Goal: Task Accomplishment & Management: Use online tool/utility

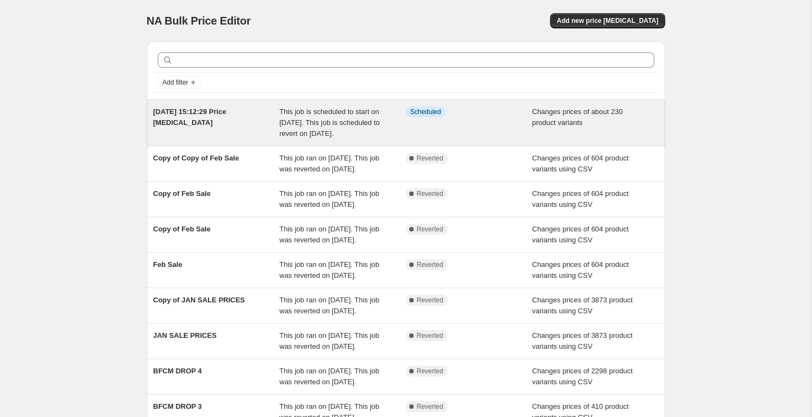
click at [371, 120] on span "This job is scheduled to start on [DATE]. This job is scheduled to revert on [D…" at bounding box center [329, 122] width 100 height 30
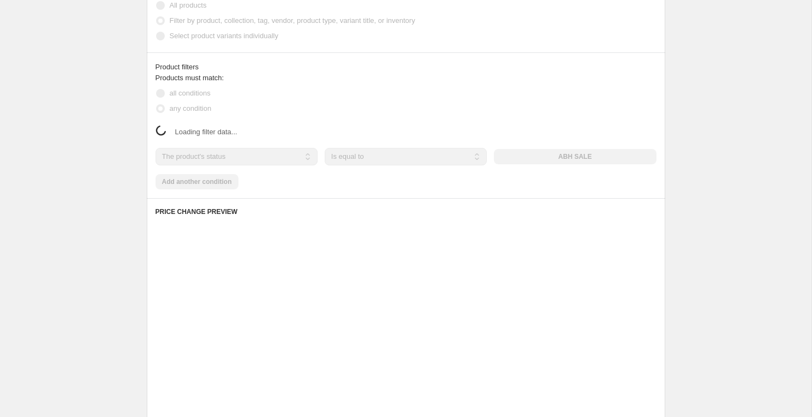
scroll to position [673, 0]
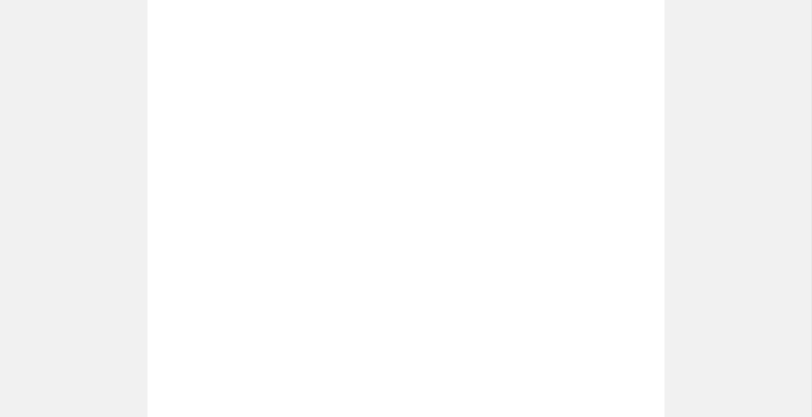
select select "tag"
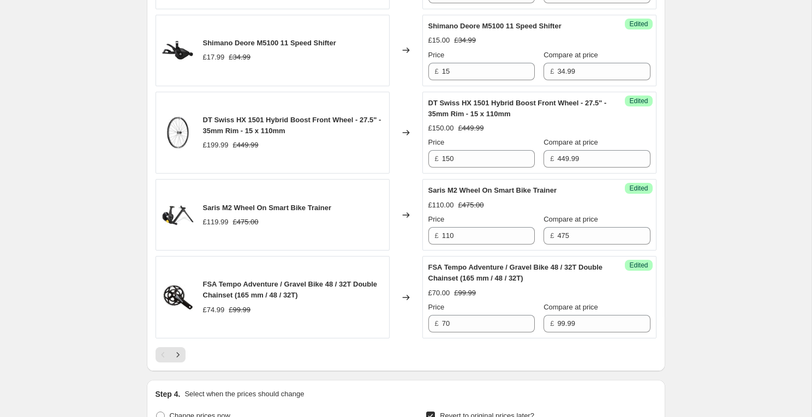
scroll to position [2238, 0]
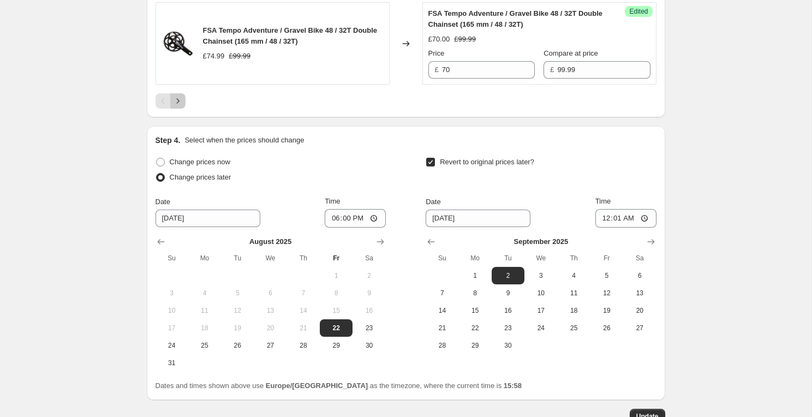
click at [179, 106] on icon "Next" at bounding box center [177, 100] width 11 height 11
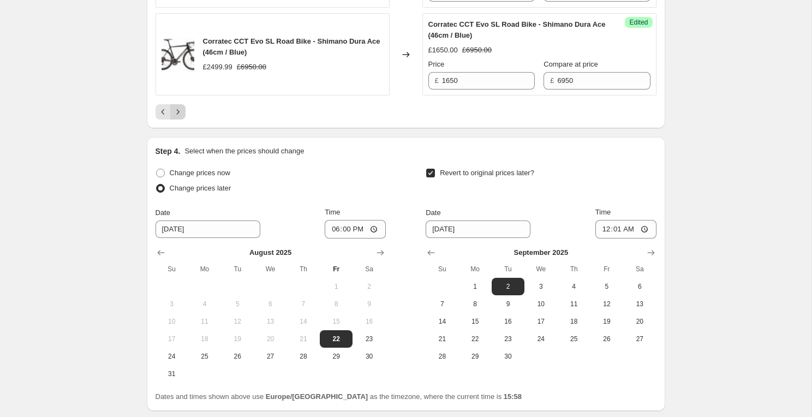
click at [179, 113] on icon "Next" at bounding box center [177, 111] width 11 height 11
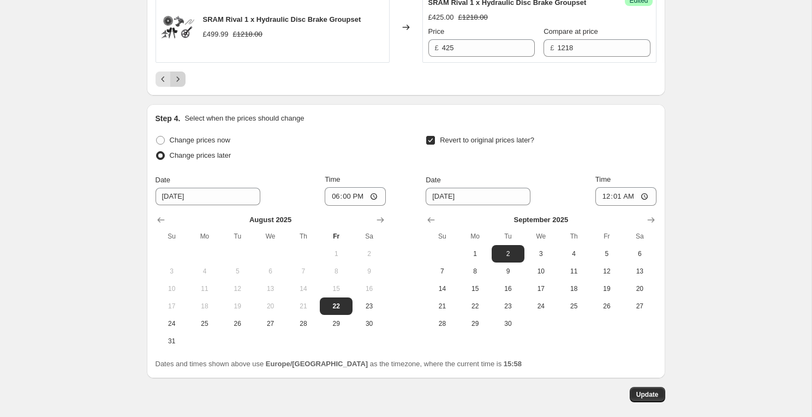
click at [177, 85] on icon "Next" at bounding box center [177, 79] width 11 height 11
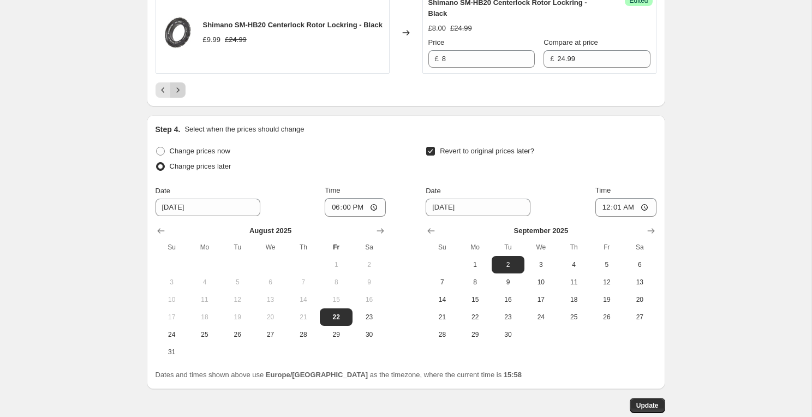
click at [177, 92] on icon "Next" at bounding box center [177, 89] width 3 height 5
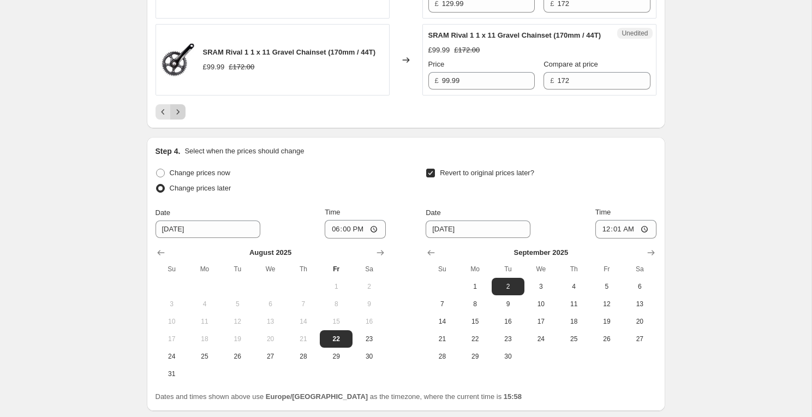
click at [177, 95] on div "SRAM Rival 1 1 x 11 Gravel Chainset (170mm / 44T) £99.99 £172.00" at bounding box center [272, 59] width 234 height 71
click at [177, 117] on icon "Next" at bounding box center [177, 111] width 11 height 11
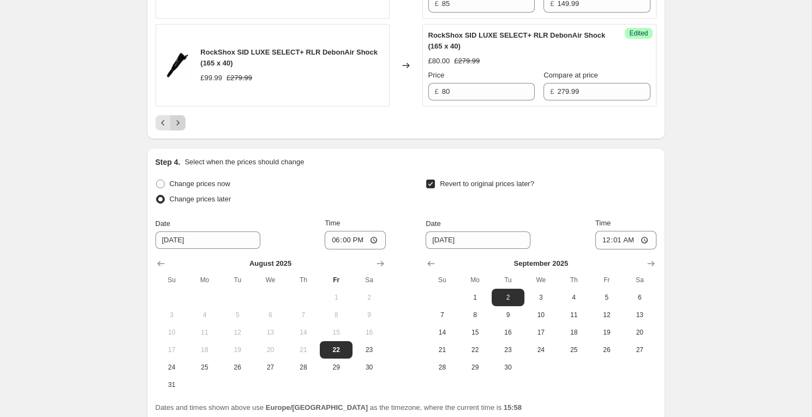
click at [178, 128] on icon "Next" at bounding box center [177, 122] width 11 height 11
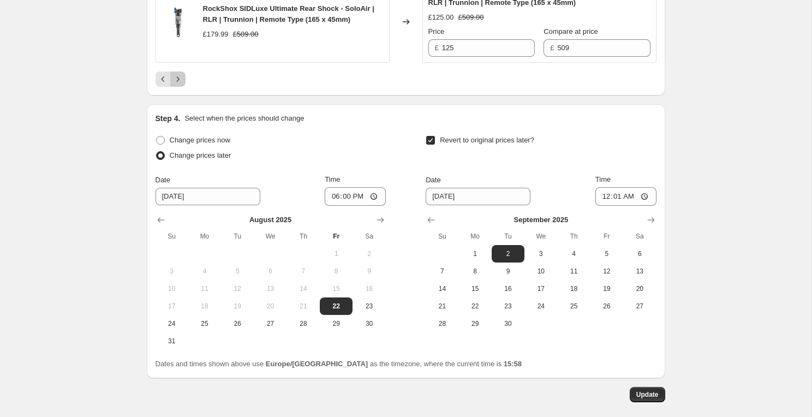
click at [177, 85] on icon "Next" at bounding box center [177, 79] width 11 height 11
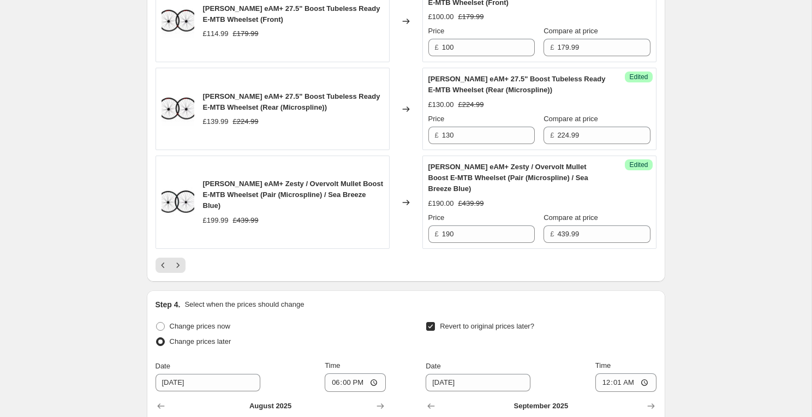
scroll to position [2116, 0]
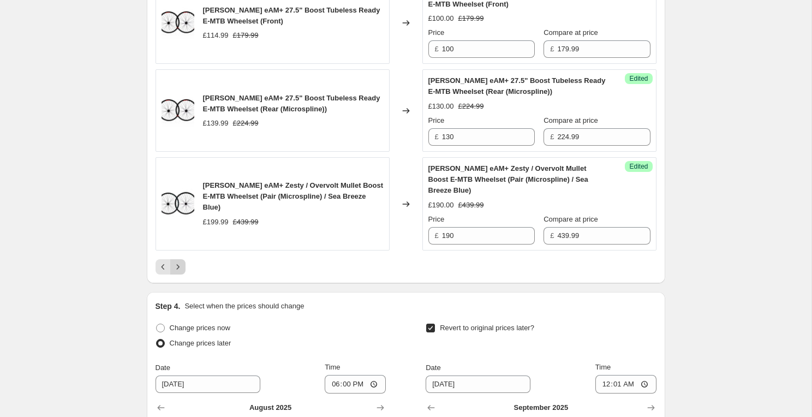
click at [184, 274] on button "Next" at bounding box center [177, 266] width 15 height 15
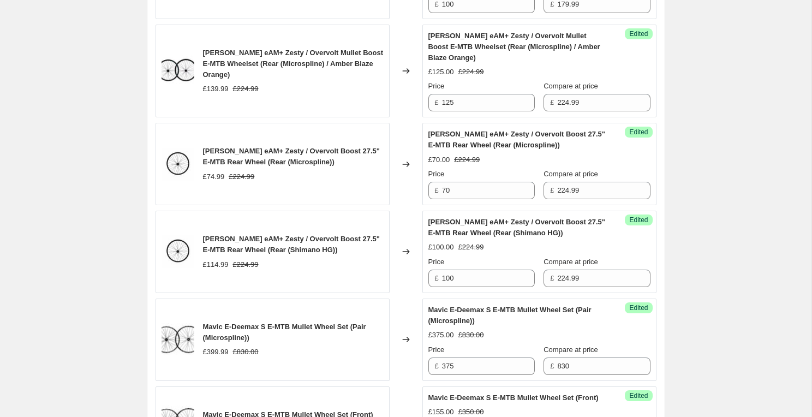
scroll to position [969, 0]
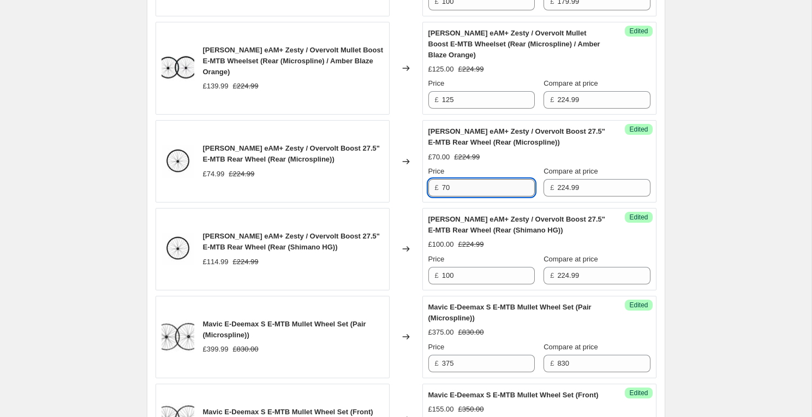
click at [467, 187] on input "70" at bounding box center [488, 187] width 93 height 17
type input "60"
click at [687, 97] on div "[DATE] 15:12:29 Price [MEDICAL_DATA]. This page is ready [DATE] 15:12:29 Price …" at bounding box center [405, 417] width 811 height 2772
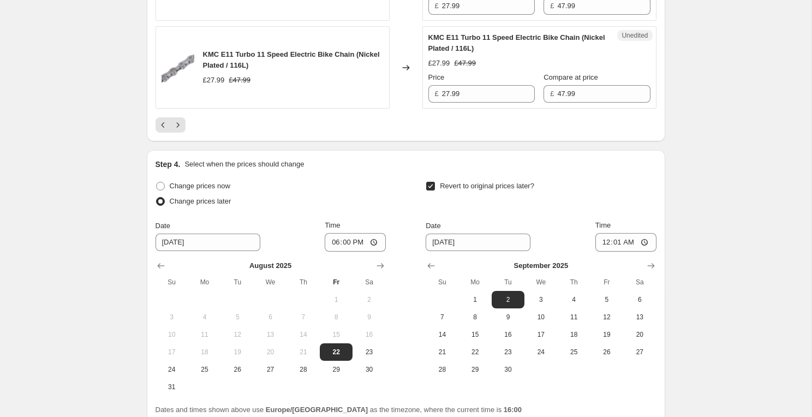
scroll to position [2388, 0]
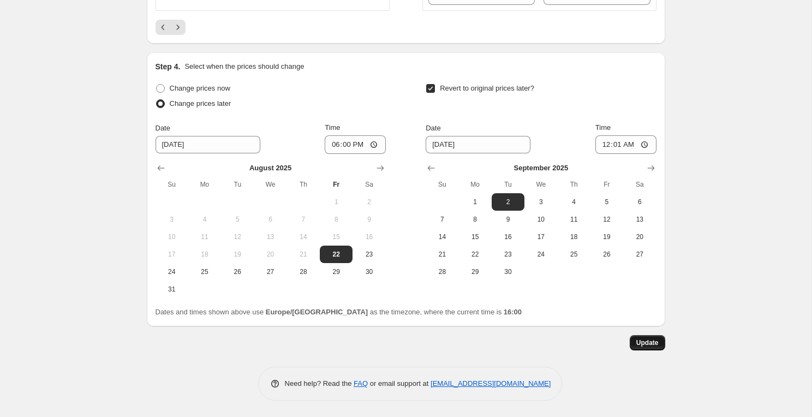
click at [638, 337] on button "Update" at bounding box center [646, 342] width 35 height 15
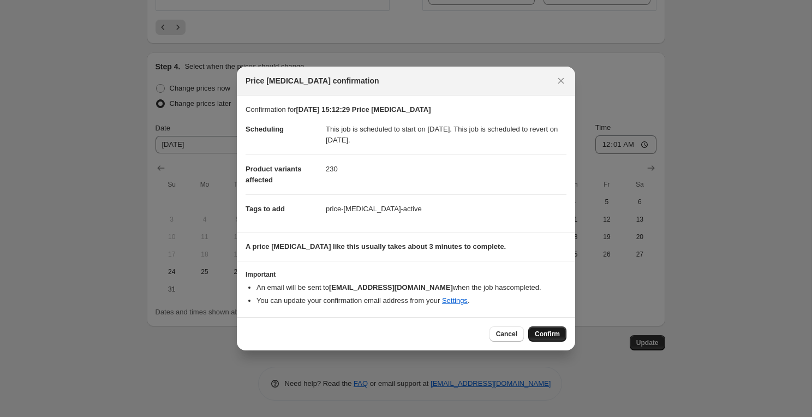
click at [545, 335] on span "Confirm" at bounding box center [546, 333] width 25 height 9
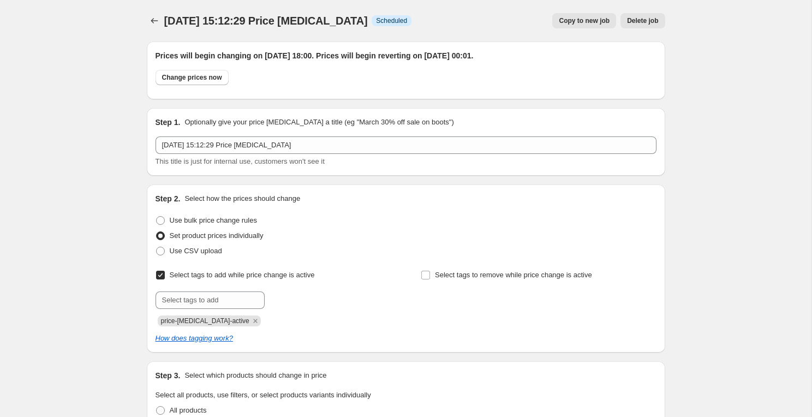
scroll to position [2388, 0]
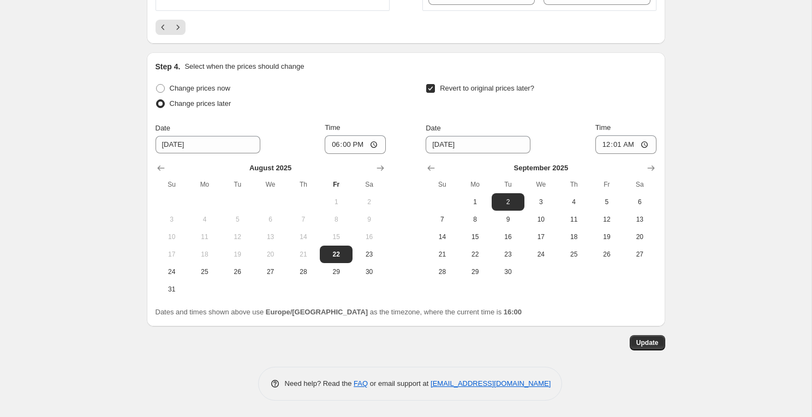
click at [149, 231] on div "[DATE] Su Mo Tu We Th Fr Sa 1 2 3 4 5 6 7 8 9 10 11 12 13 14 15 16 17 18 19 20 …" at bounding box center [266, 226] width 239 height 144
